Goal: Check status: Check status

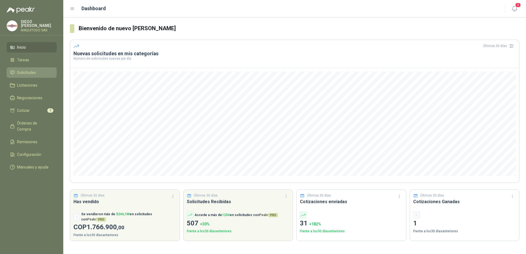
click at [30, 72] on span "Solicitudes" at bounding box center [26, 73] width 19 height 6
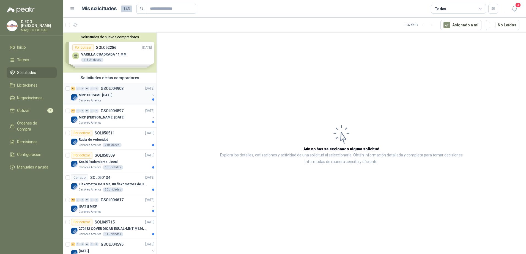
click at [97, 94] on p "MRP CORAME 14.08.2025" at bounding box center [96, 95] width 34 height 5
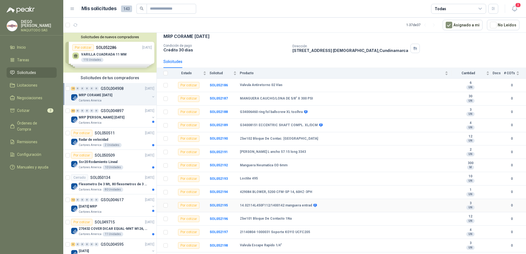
scroll to position [51, 0]
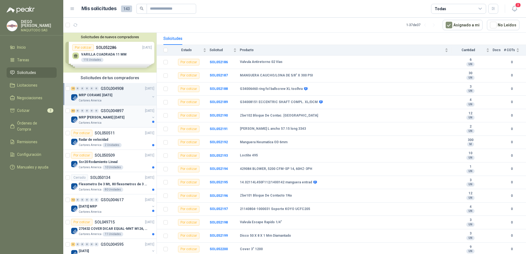
click at [92, 118] on p "MRP MOLINO 12.08.2025" at bounding box center [102, 117] width 46 height 5
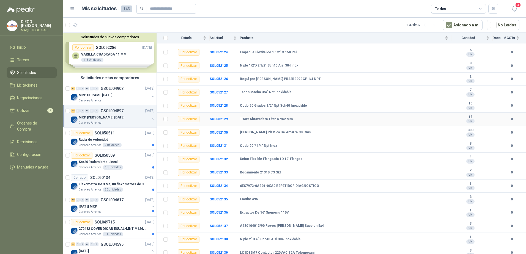
scroll to position [278, 0]
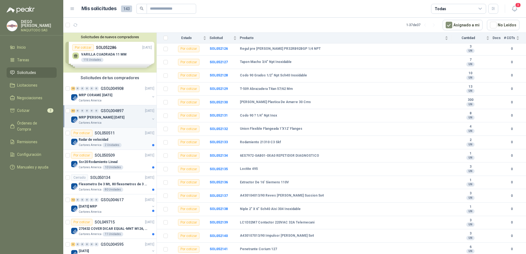
click at [93, 140] on p "Radar de velocidad" at bounding box center [93, 139] width 29 height 5
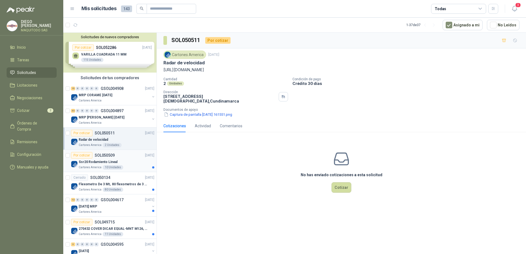
click at [103, 155] on p "SOL050509" at bounding box center [105, 155] width 20 height 4
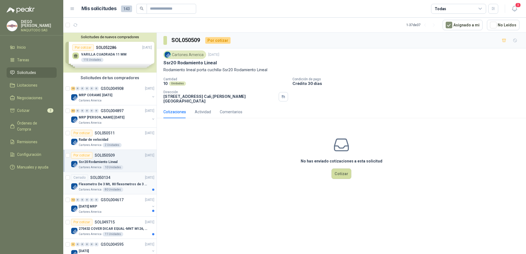
click at [107, 178] on p "SOL050134" at bounding box center [100, 178] width 20 height 4
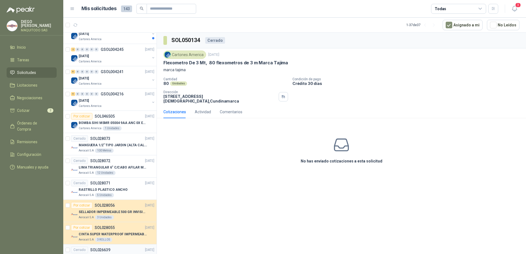
scroll to position [412, 0]
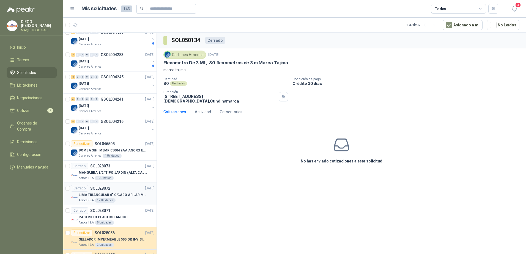
click at [108, 196] on p "LIMA TRIANGULAR 6" C/CABO AFILAR MACHETE" at bounding box center [113, 194] width 68 height 5
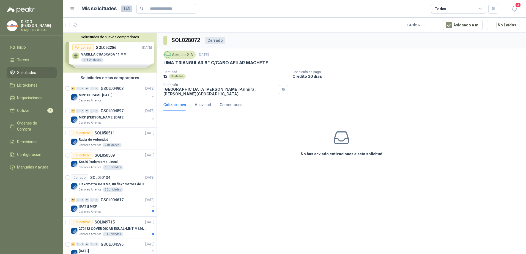
click at [14, 27] on img at bounding box center [12, 26] width 10 height 10
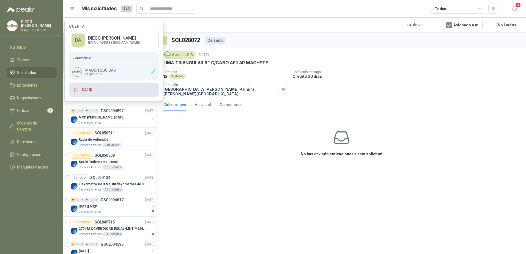
click at [87, 90] on button "Salir" at bounding box center [114, 90] width 90 height 14
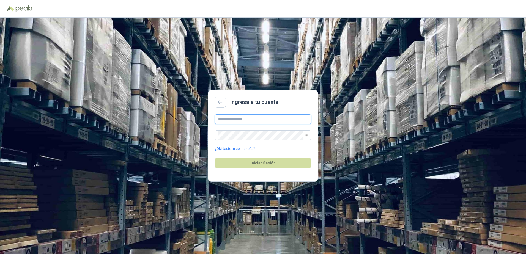
type input "**********"
click at [306, 135] on icon "eye-invisible" at bounding box center [305, 135] width 3 height 3
click at [304, 135] on icon "eye" at bounding box center [305, 135] width 3 height 3
